Goal: Information Seeking & Learning: Learn about a topic

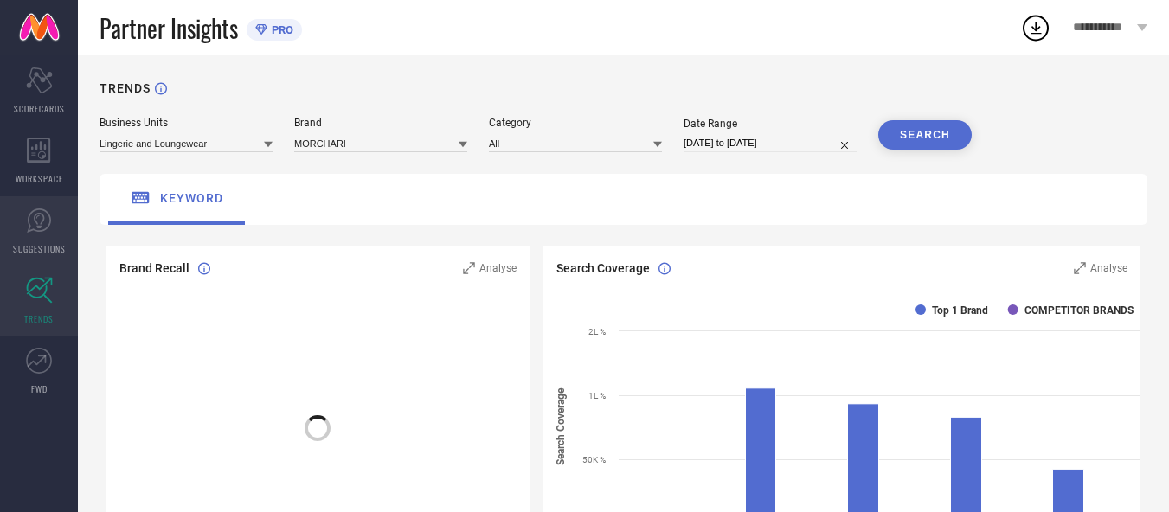
click at [28, 242] on span "SUGGESTIONS" at bounding box center [39, 248] width 53 height 13
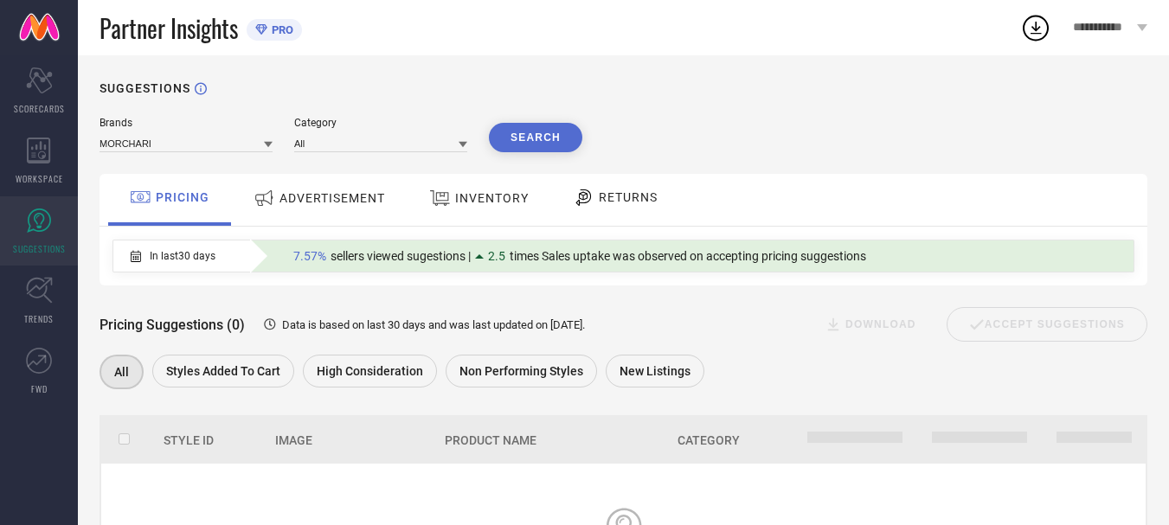
click at [290, 201] on span "ADVERTISEMENT" at bounding box center [332, 198] width 106 height 14
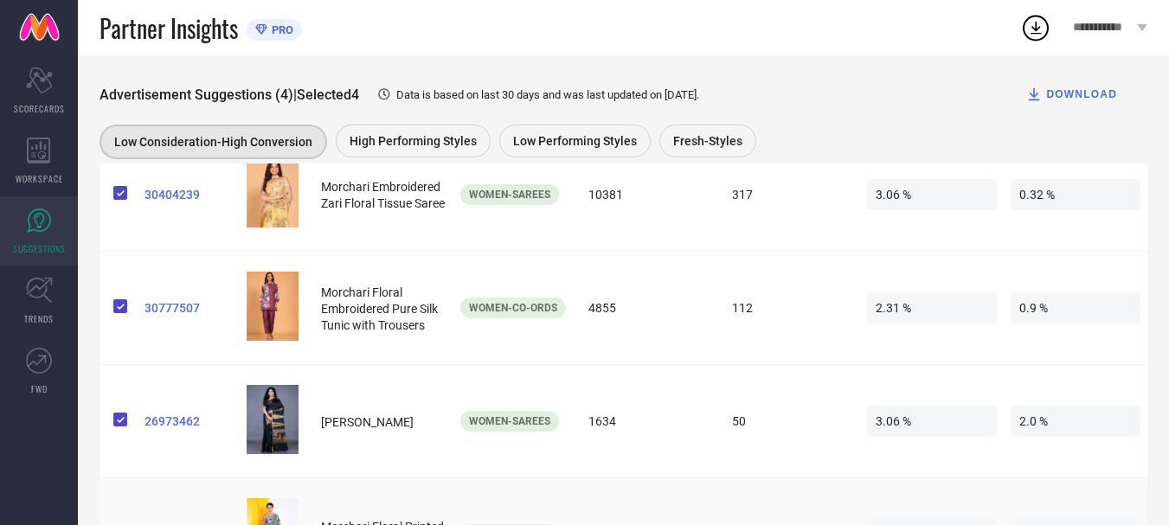
scroll to position [162, 0]
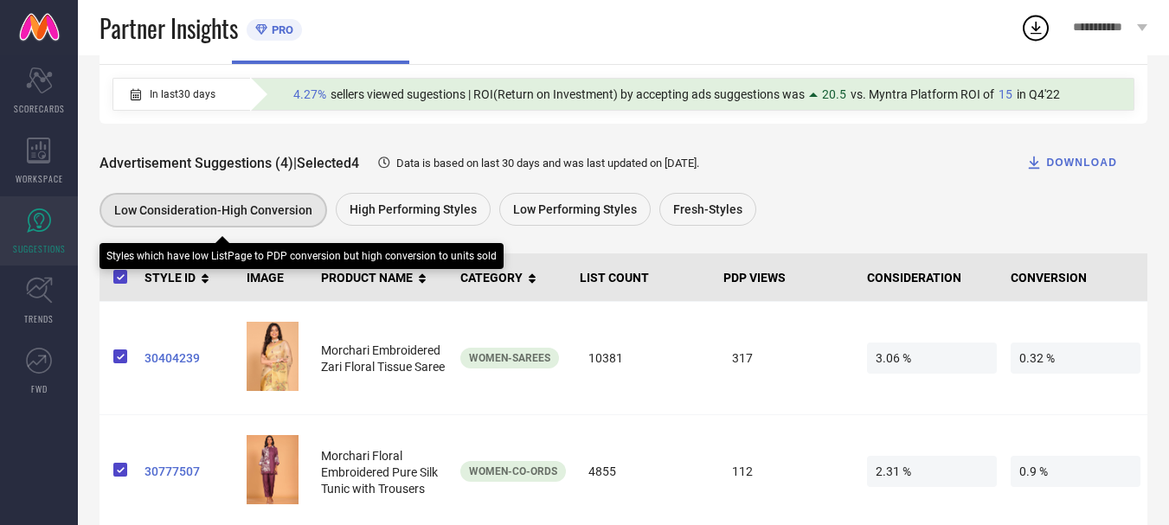
click at [235, 221] on div "Low Consideration-High Conversion" at bounding box center [212, 210] width 227 height 35
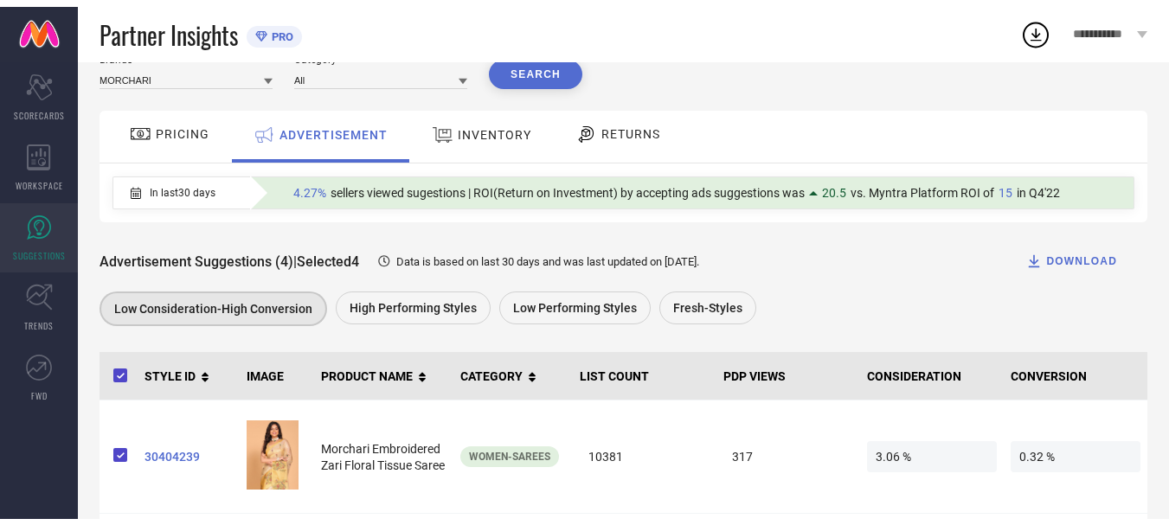
scroll to position [0, 0]
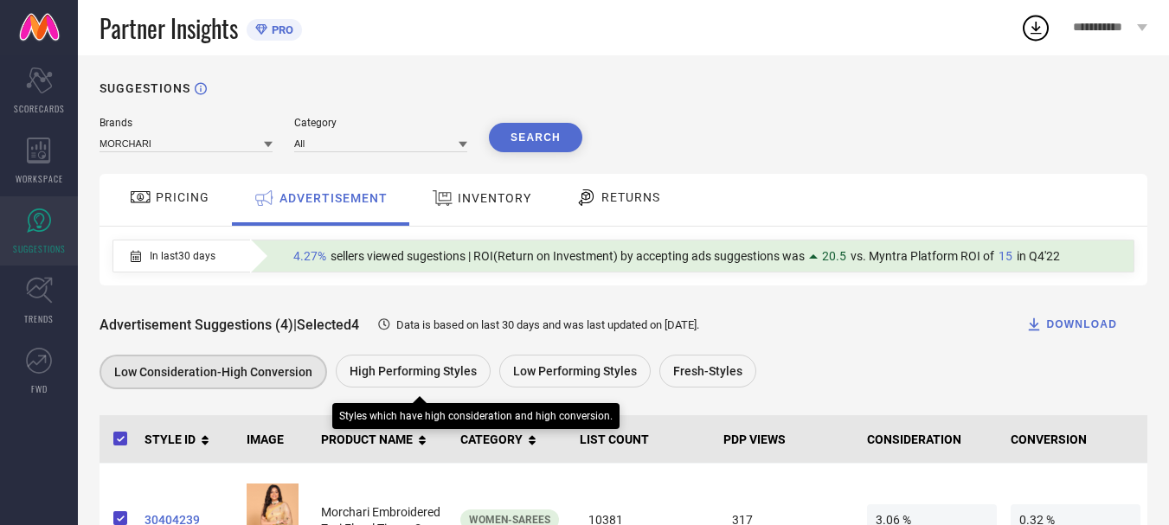
click at [394, 369] on span "High Performing Styles" at bounding box center [412, 371] width 127 height 14
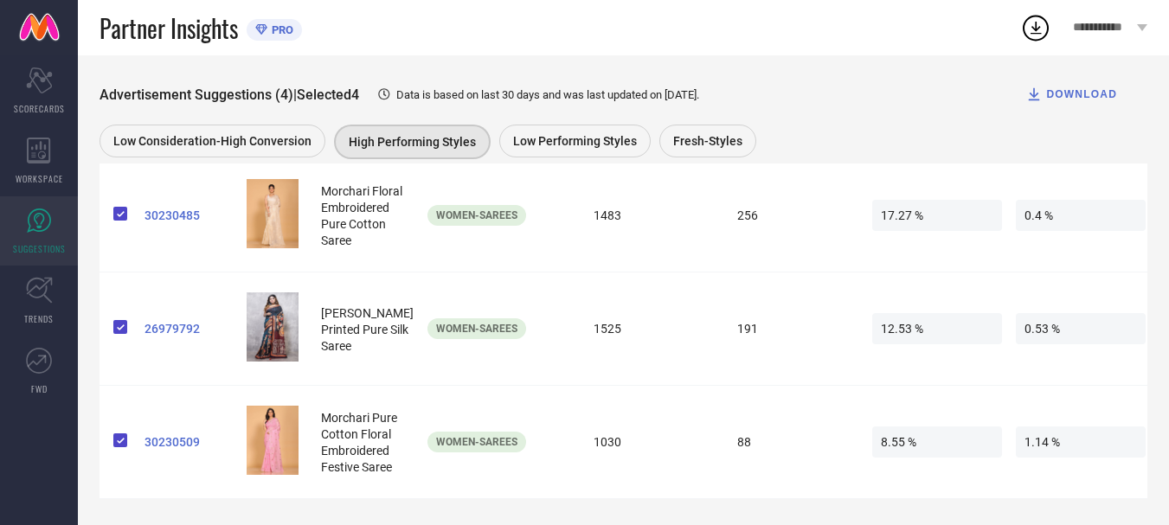
scroll to position [169, 0]
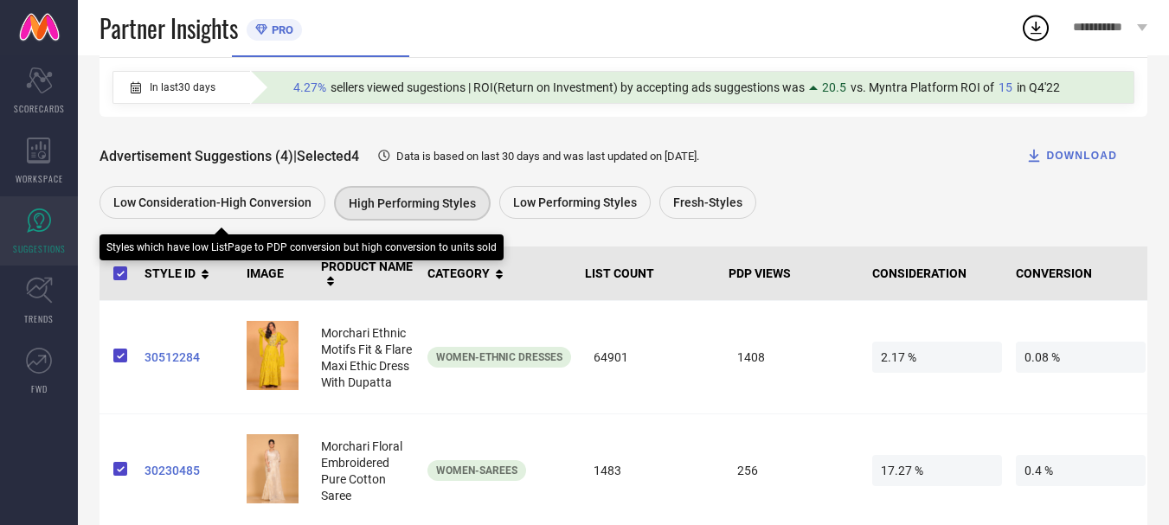
click at [202, 203] on span "Low Consideration-High Conversion" at bounding box center [212, 202] width 198 height 14
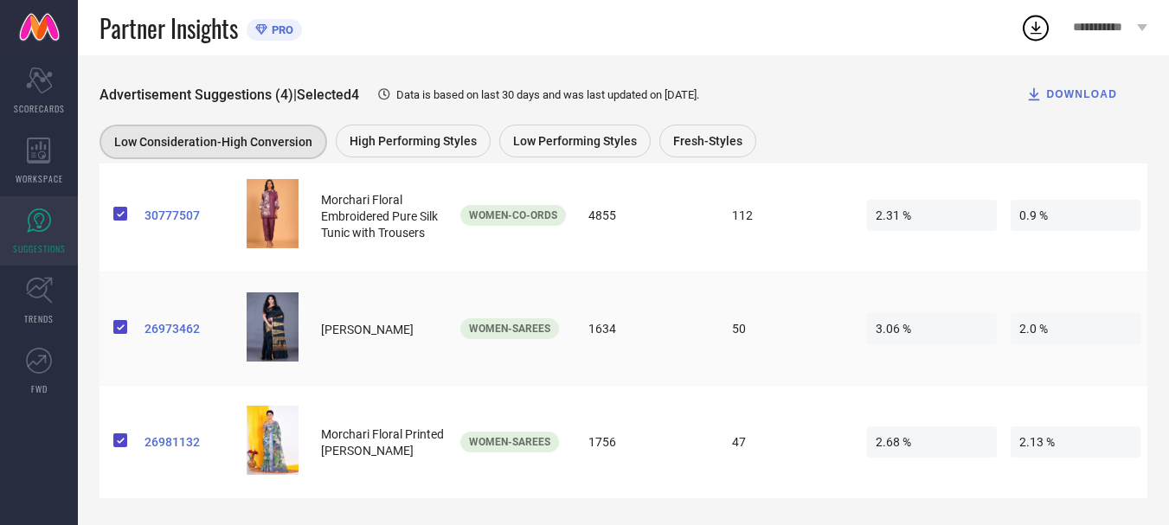
scroll to position [162, 0]
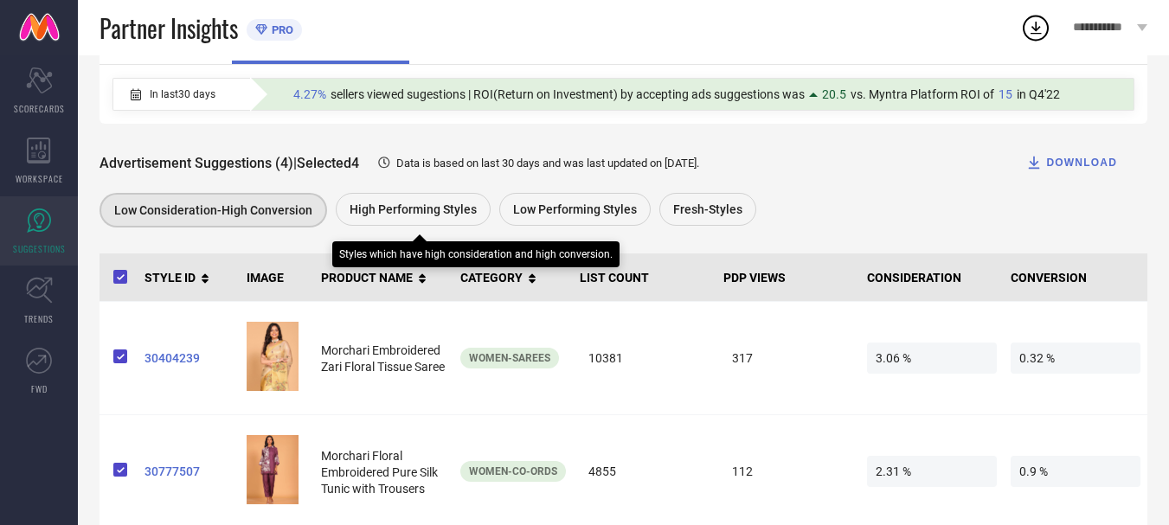
click at [404, 204] on span "High Performing Styles" at bounding box center [412, 209] width 127 height 14
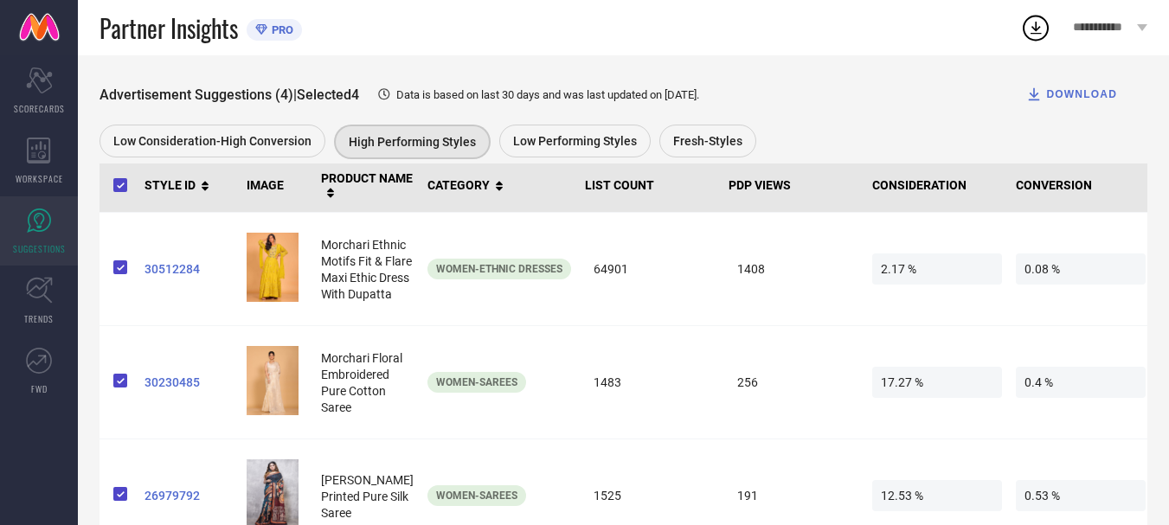
scroll to position [255, 0]
